Goal: Information Seeking & Learning: Learn about a topic

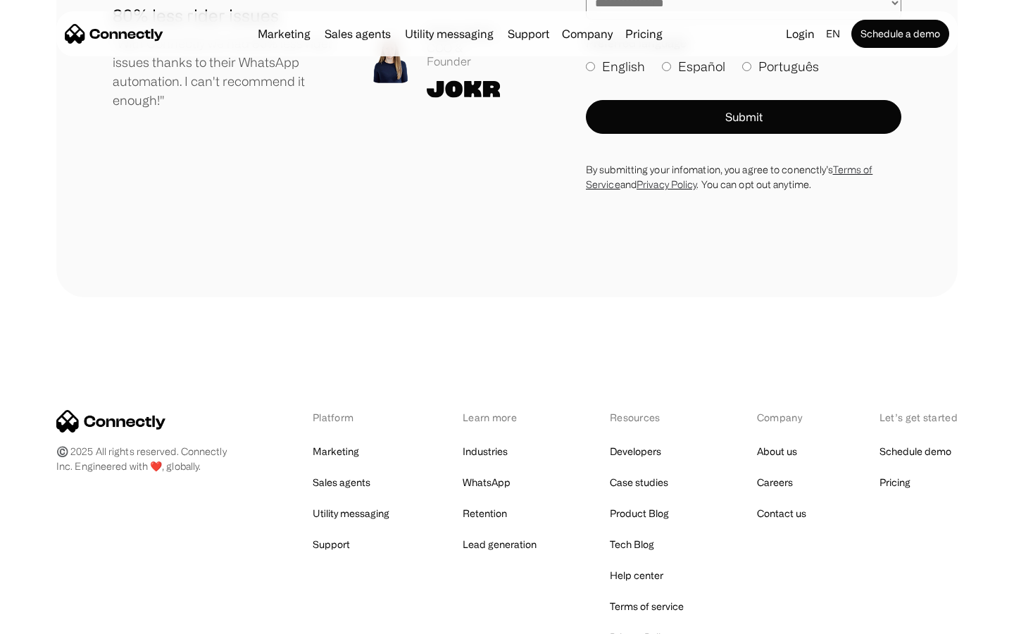
scroll to position [7743, 0]
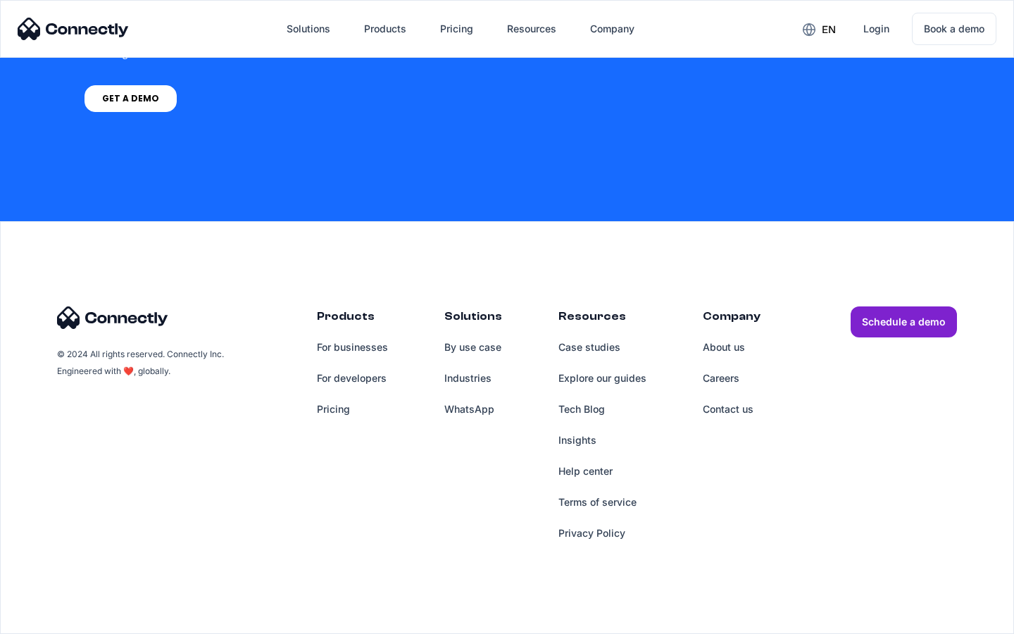
scroll to position [4108, 0]
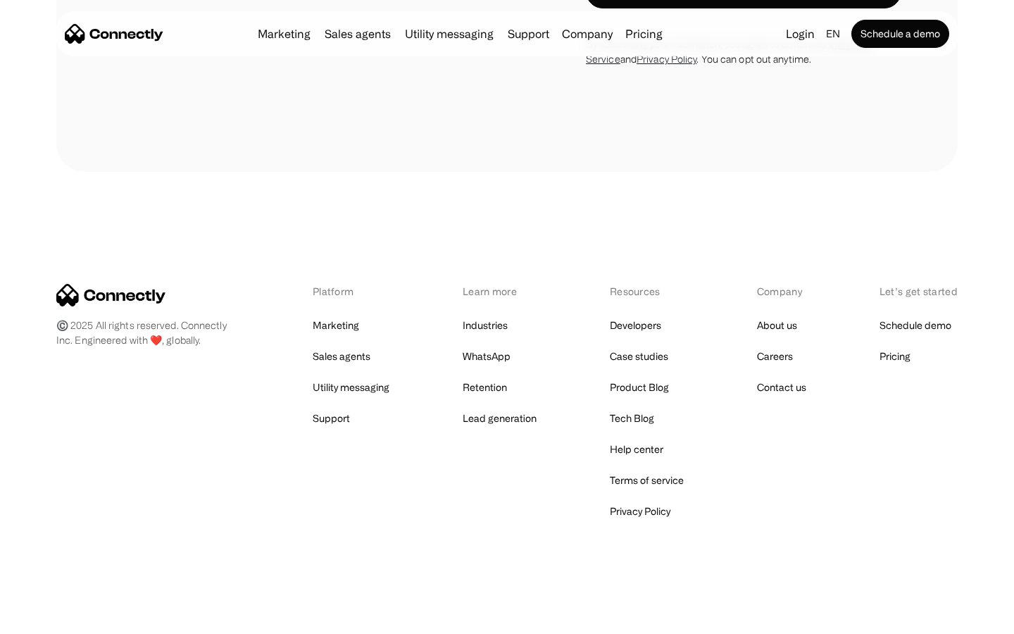
scroll to position [3993, 0]
